Goal: Transaction & Acquisition: Purchase product/service

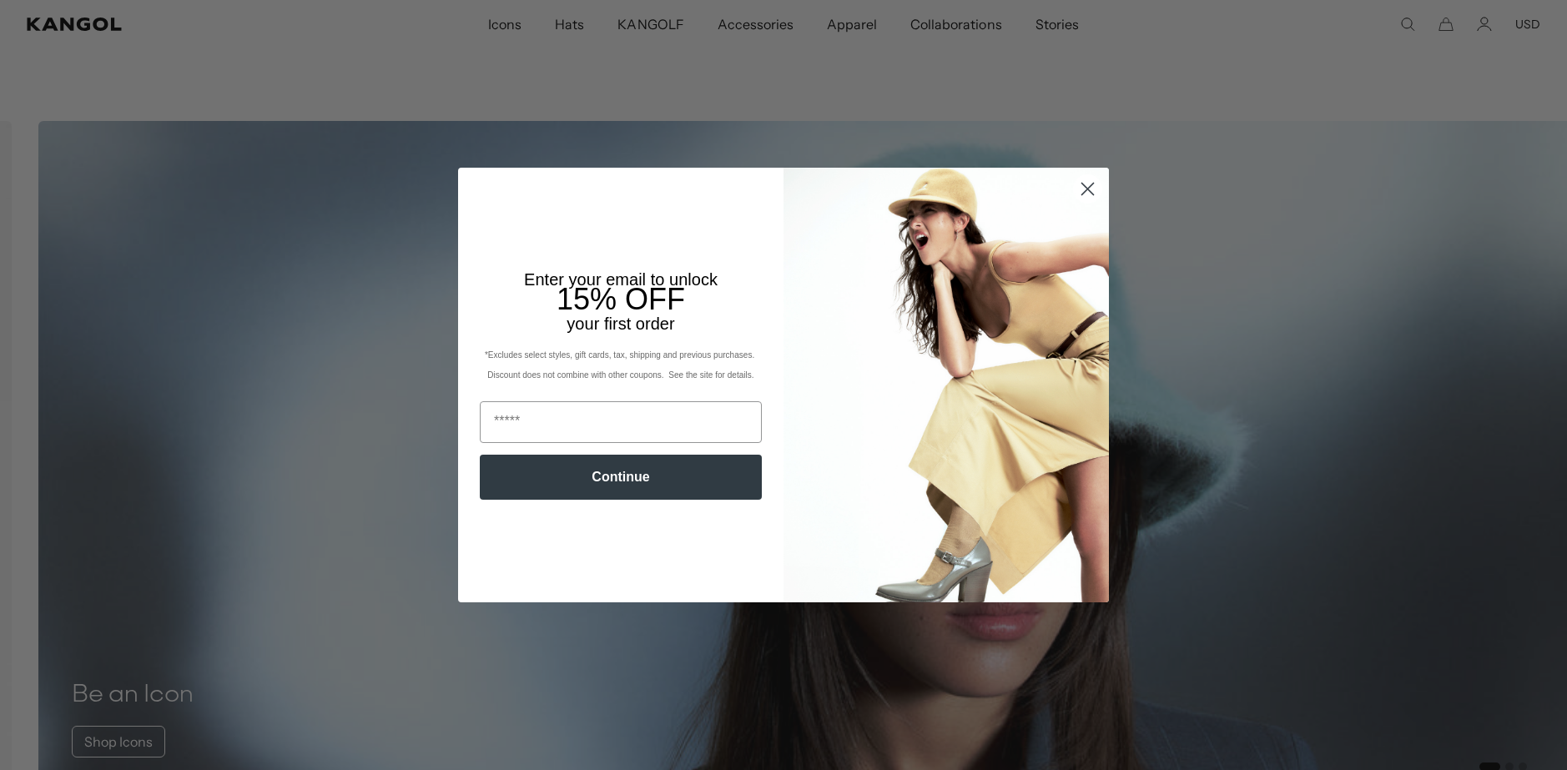
scroll to position [0, 344]
click at [1078, 210] on img "POPUP Form" at bounding box center [946, 385] width 325 height 434
click at [1082, 176] on circle "Close dialog" at bounding box center [1088, 189] width 28 height 28
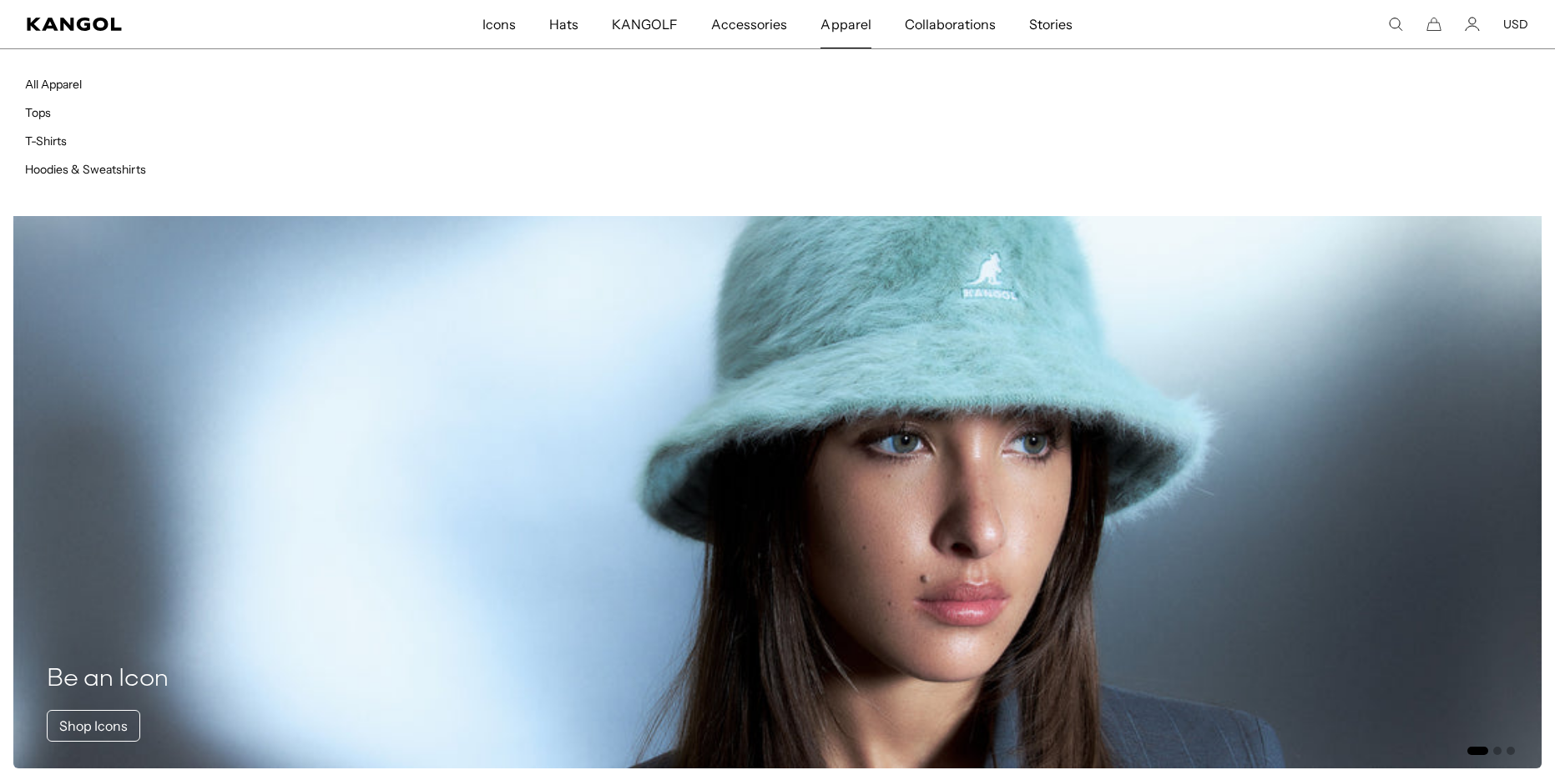
click at [845, 22] on span "Apparel" at bounding box center [845, 24] width 50 height 48
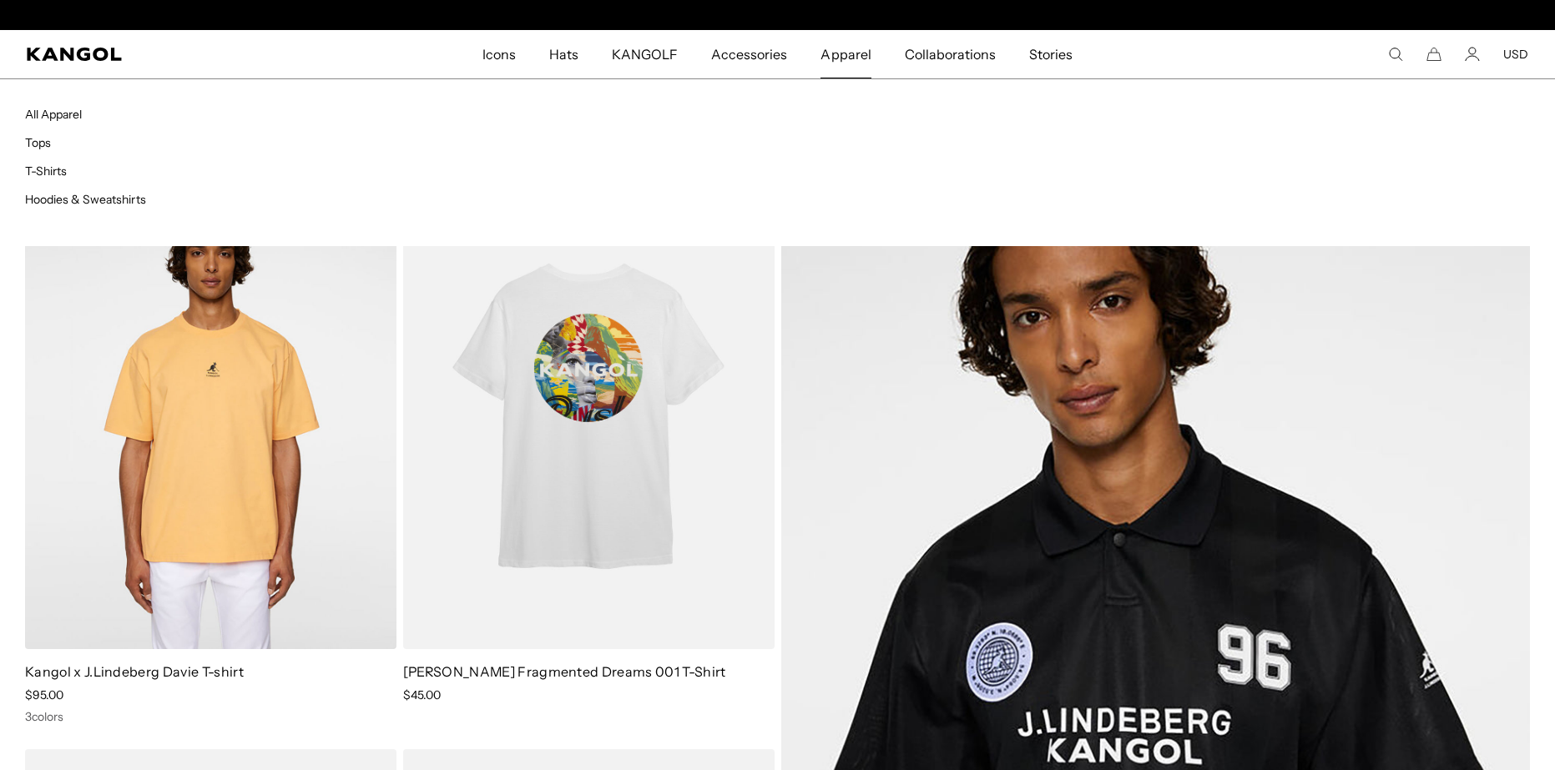
scroll to position [0, 344]
click at [44, 171] on link "T-Shirts" at bounding box center [46, 171] width 42 height 15
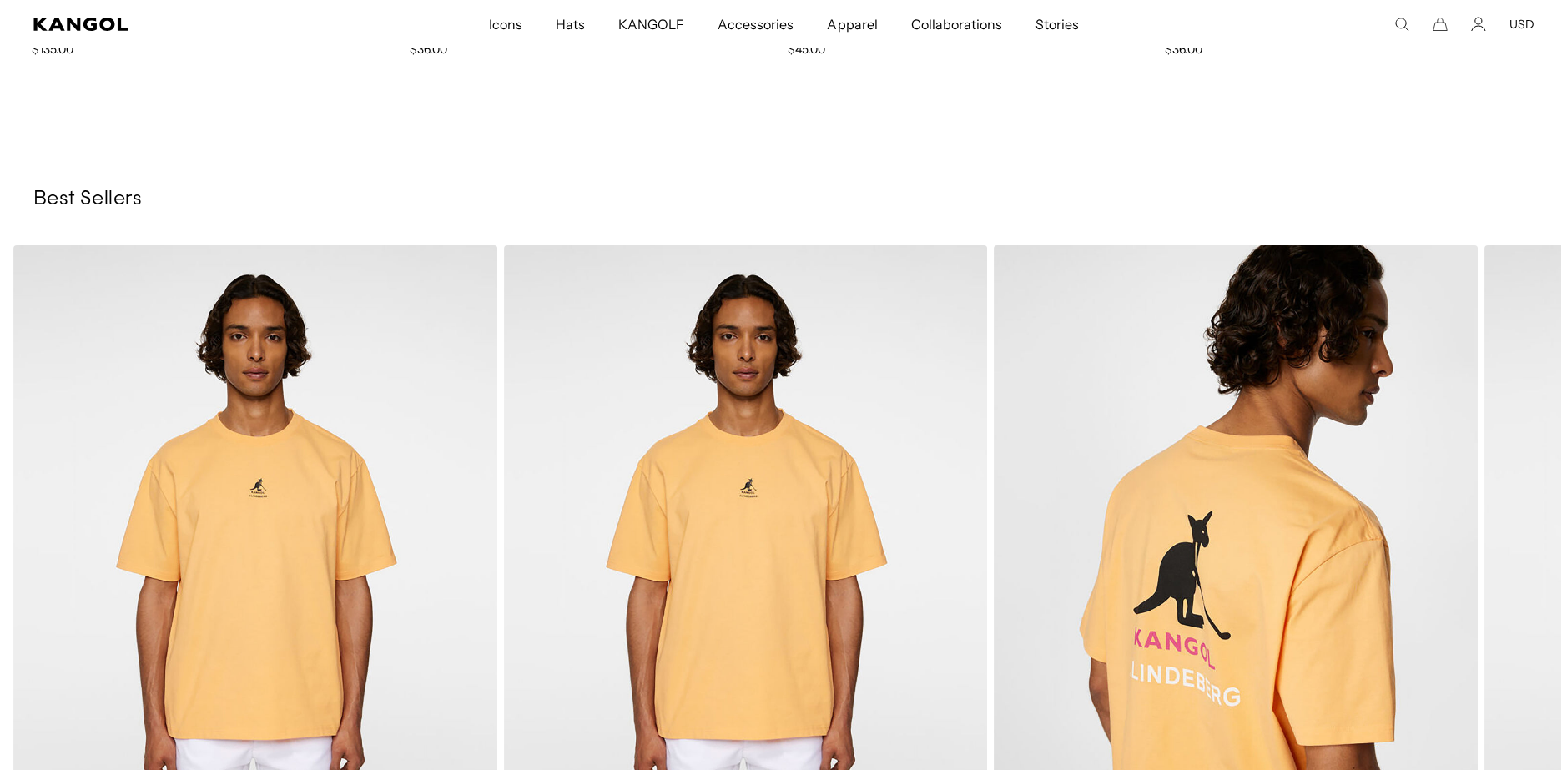
scroll to position [1763, 0]
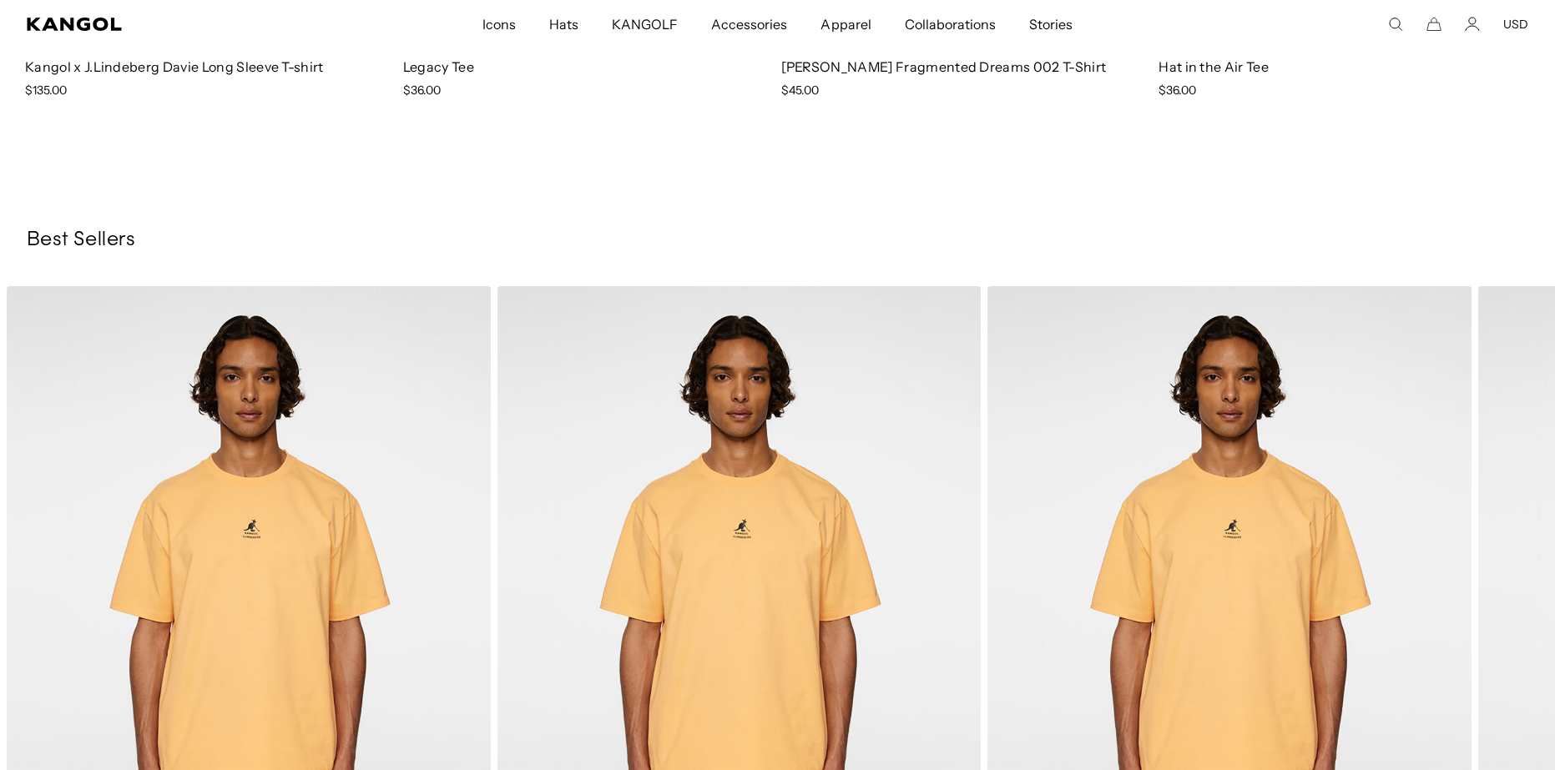
click at [1389, 22] on icon "Search here" at bounding box center [1395, 24] width 15 height 15
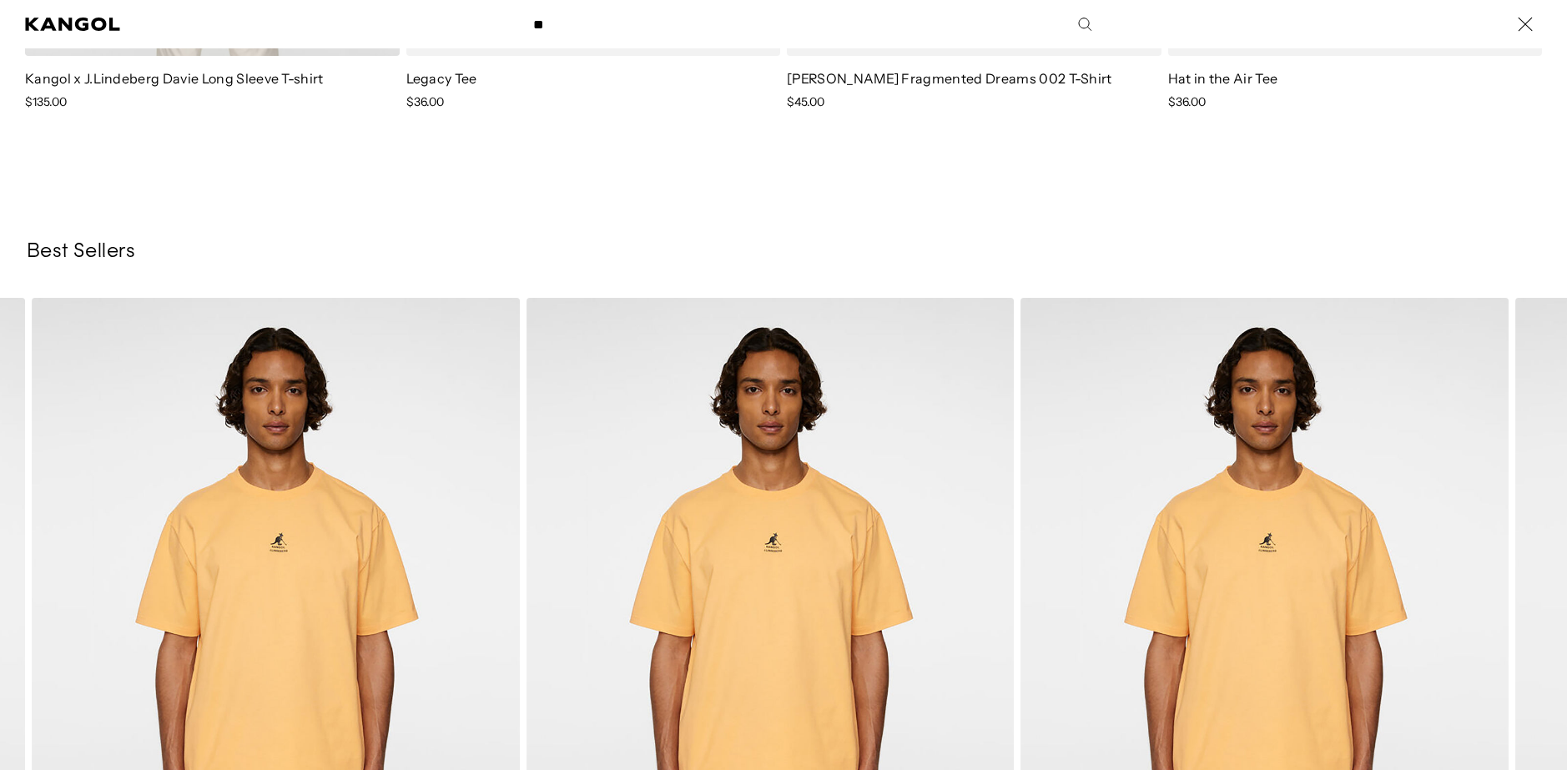
scroll to position [0, 344]
type input "******"
